Goal: Find specific page/section: Find specific page/section

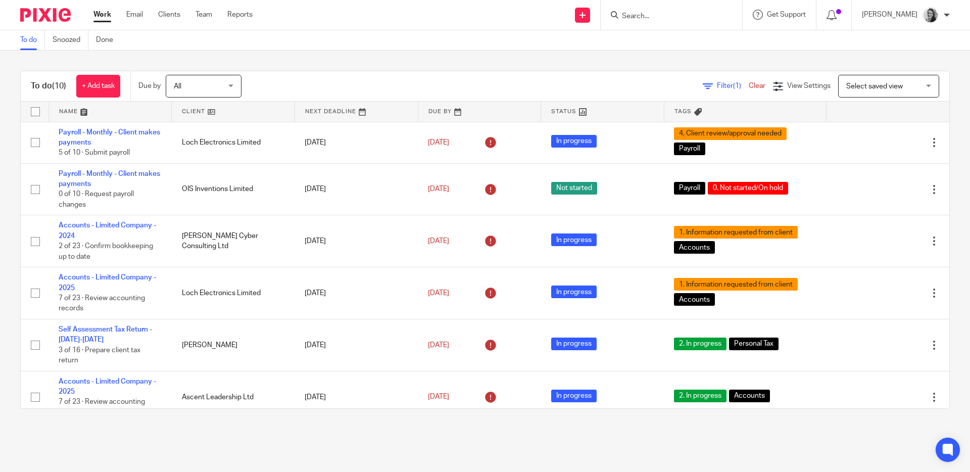
click at [691, 13] on input "Search" at bounding box center [666, 16] width 91 height 9
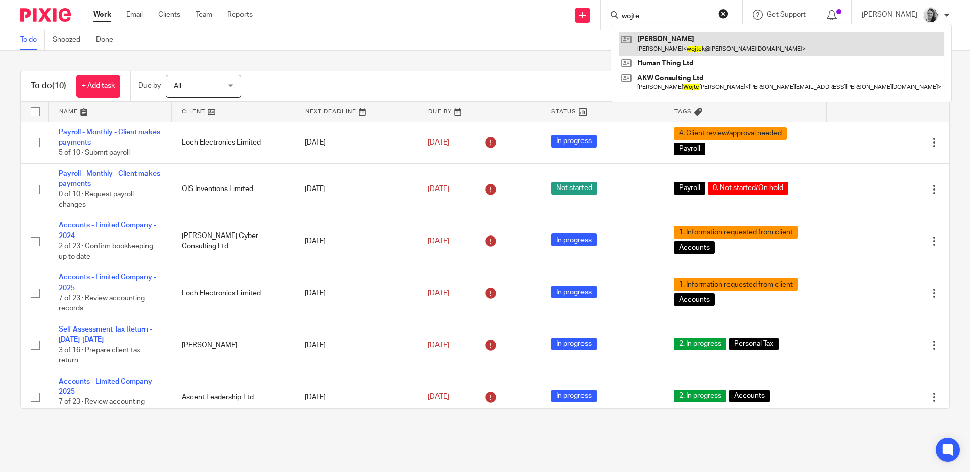
type input "wojte"
click at [708, 38] on link at bounding box center [781, 43] width 325 height 23
